Goal: Task Accomplishment & Management: Use online tool/utility

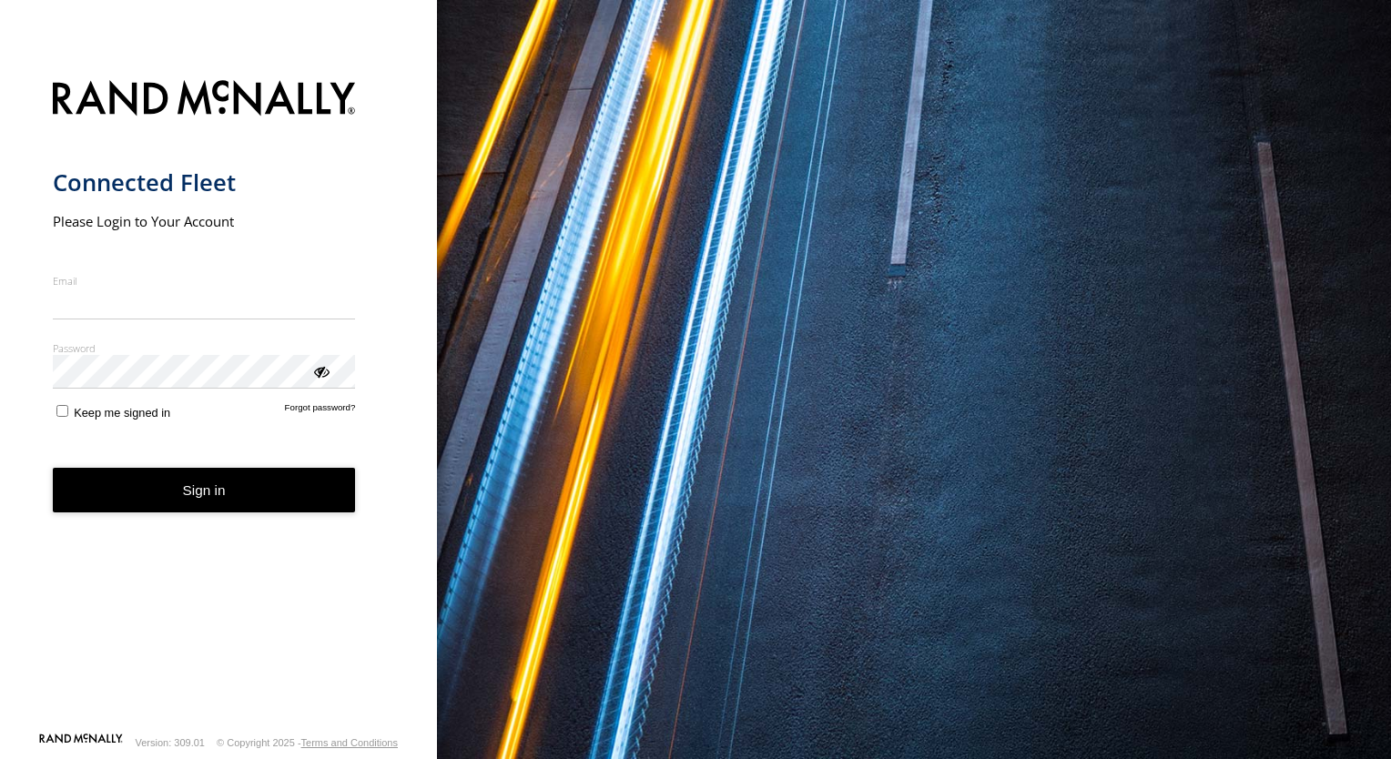
click at [107, 307] on input "Email" at bounding box center [204, 304] width 303 height 33
type input "**********"
click at [127, 497] on button "Sign in" at bounding box center [204, 490] width 303 height 45
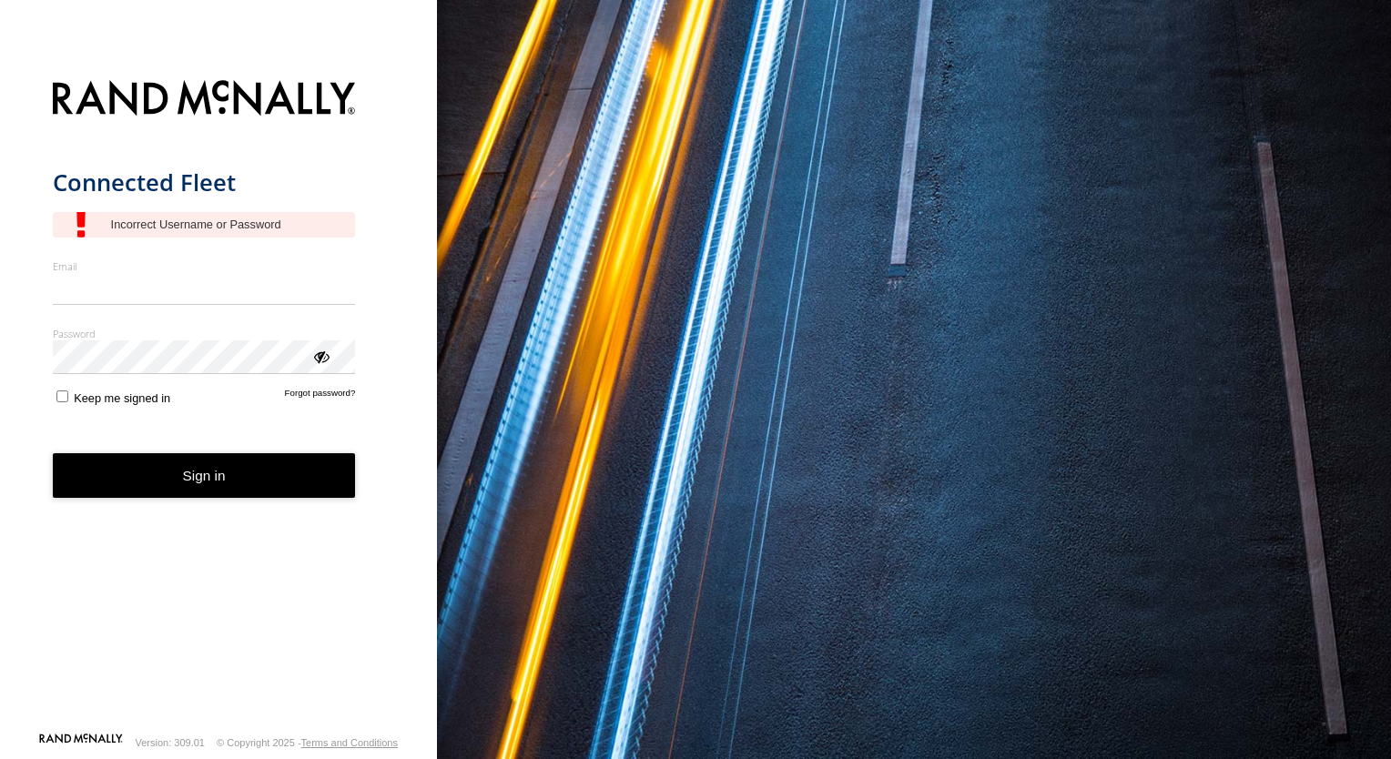
click at [131, 297] on input "Email" at bounding box center [204, 289] width 303 height 33
type input "**********"
click at [168, 465] on button "Sign in" at bounding box center [204, 475] width 303 height 45
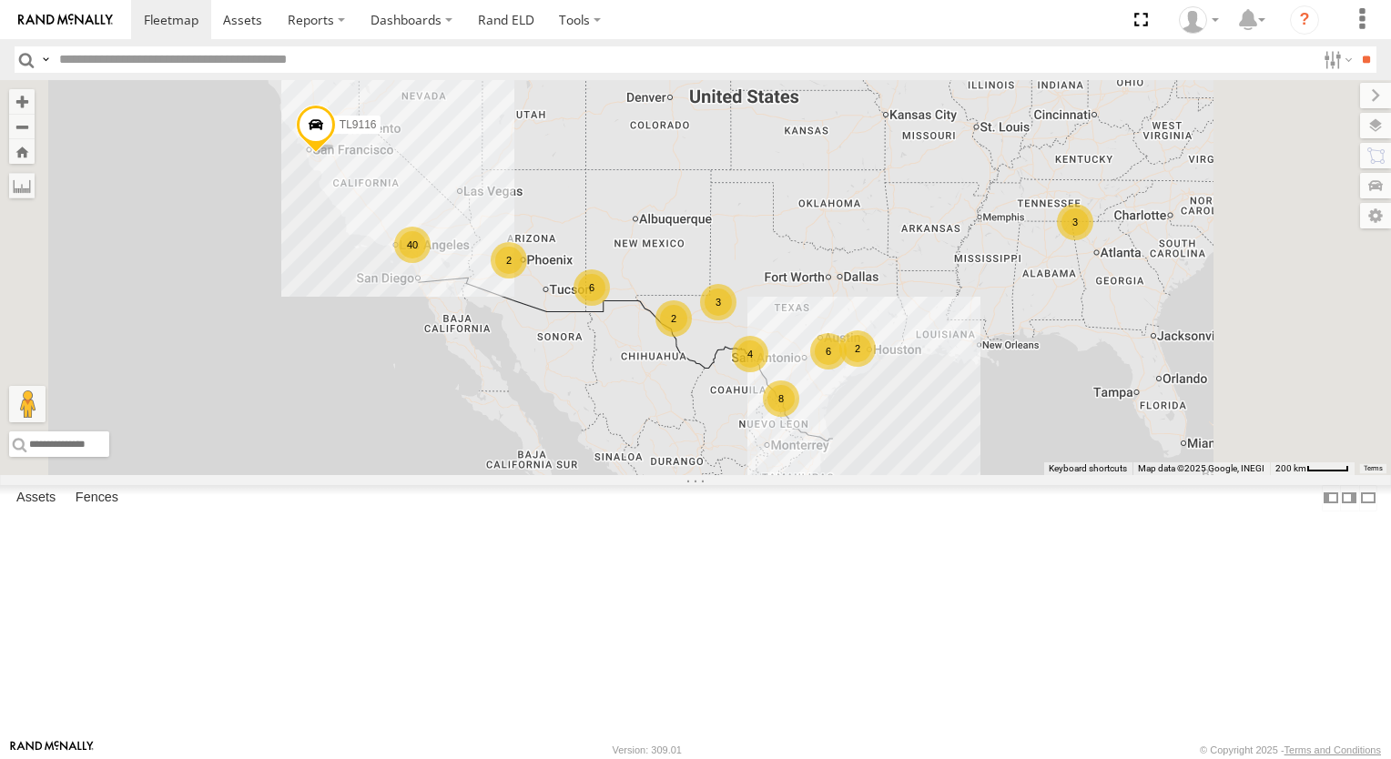
click at [431, 263] on div "40" at bounding box center [412, 245] width 36 height 36
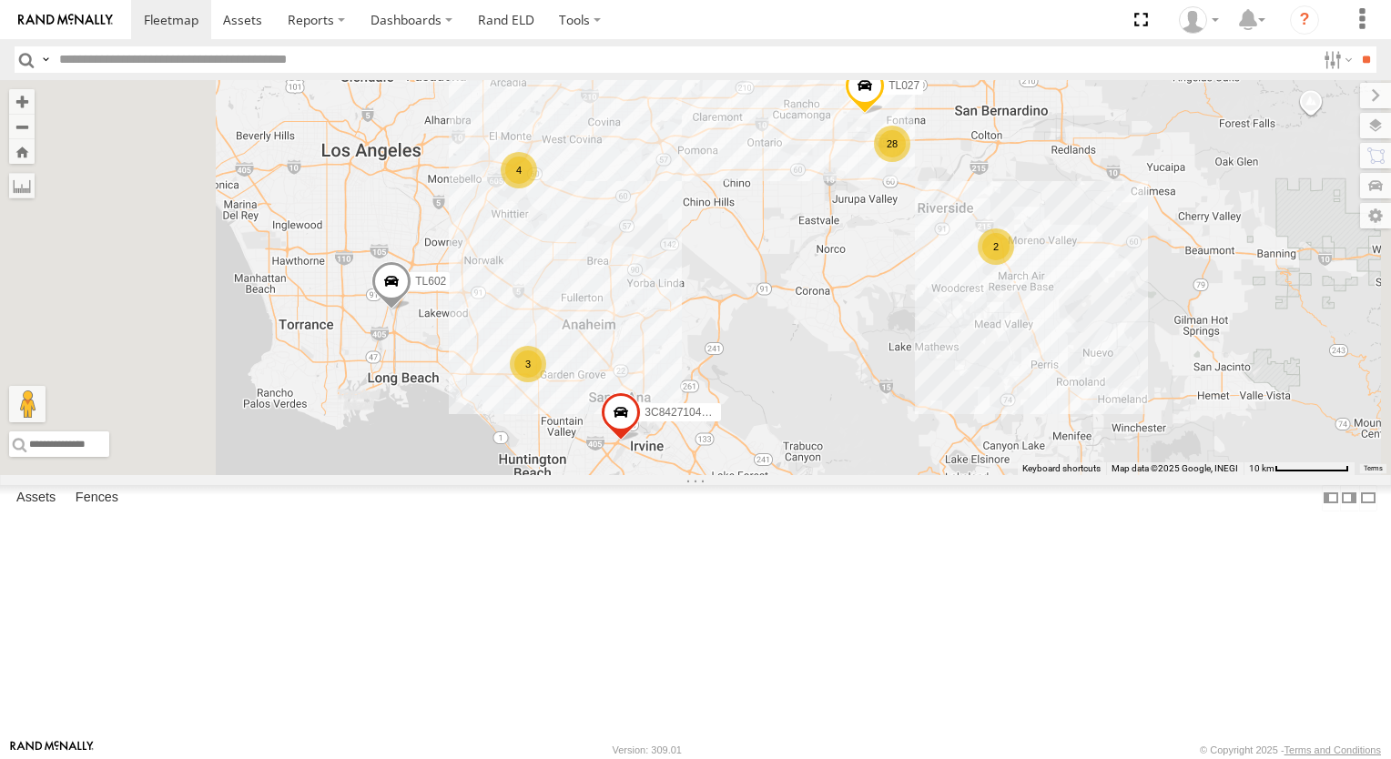
click at [546, 382] on div "3" at bounding box center [528, 364] width 36 height 36
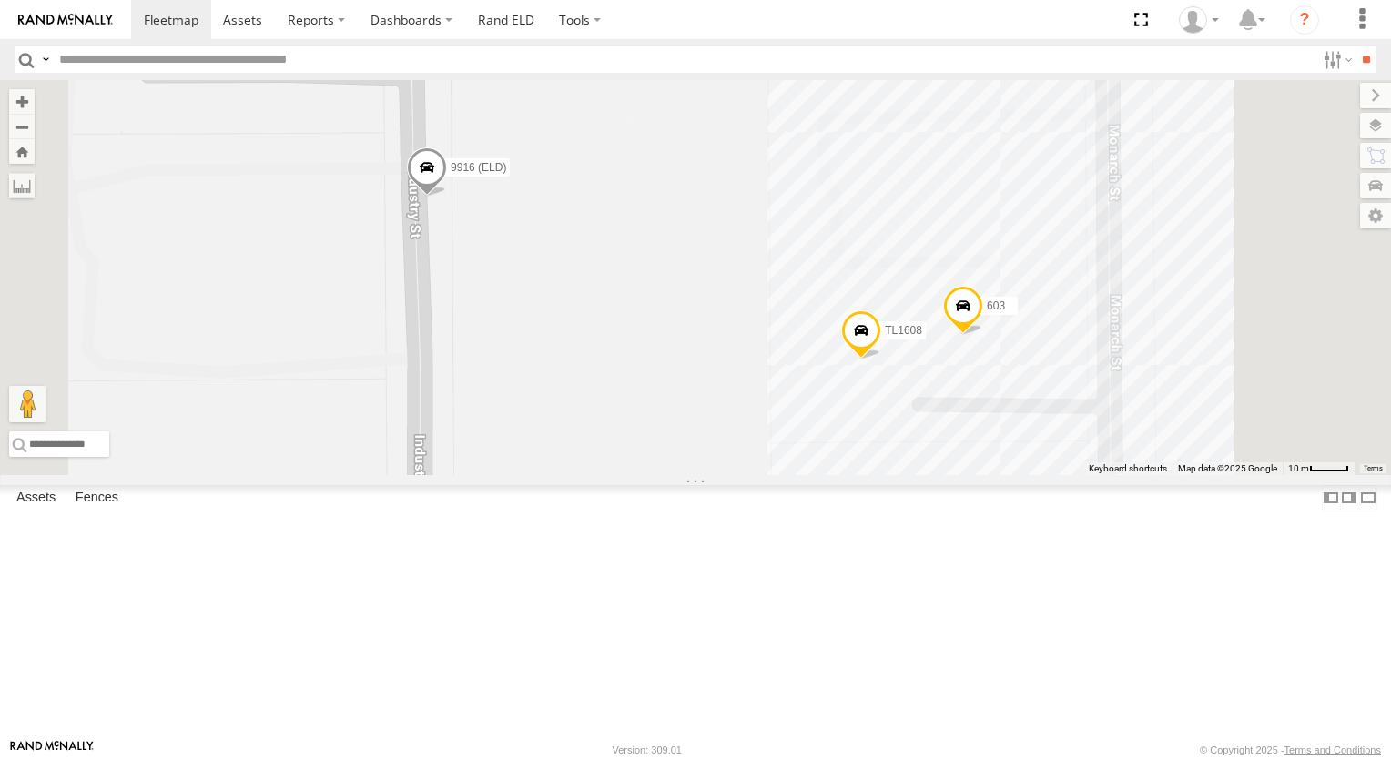
click at [447, 197] on span at bounding box center [427, 172] width 40 height 49
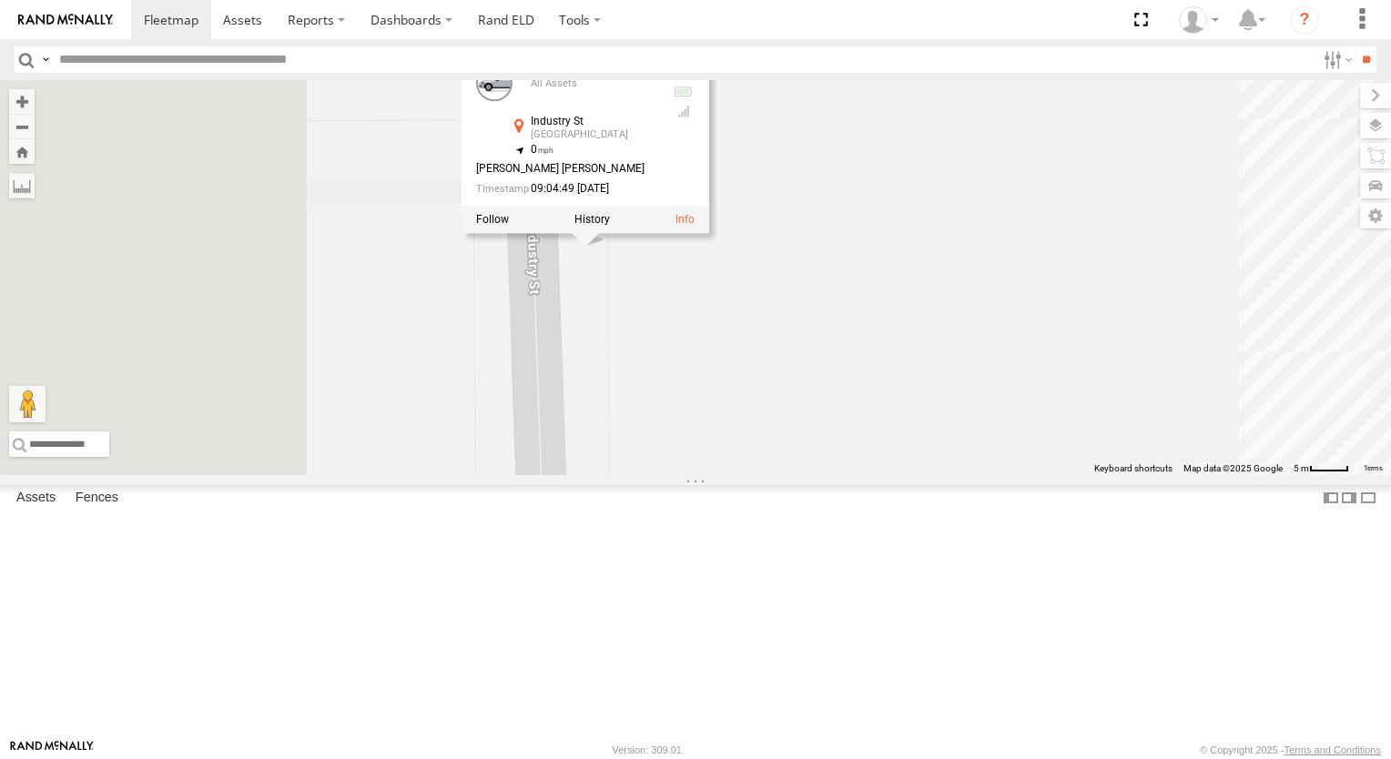
drag, startPoint x: 729, startPoint y: 422, endPoint x: 874, endPoint y: 510, distance: 169.6
click at [874, 475] on div "TL9116 3C8427104DF8 TL602 TL027 603 TL1608 9916 (ELD) 9916 (ELD) [GEOGRAPHIC_DA…" at bounding box center [695, 277] width 1391 height 395
